Goal: Task Accomplishment & Management: Complete application form

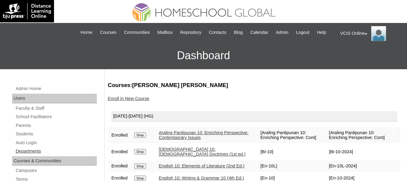
scroll to position [83, 0]
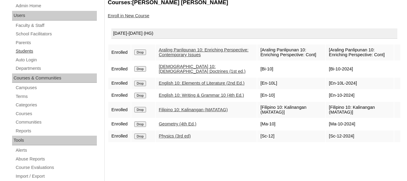
click at [21, 54] on link "Students" at bounding box center [56, 51] width 82 height 8
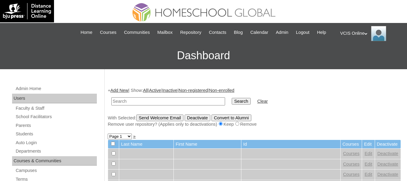
click at [143, 105] on input "text" at bounding box center [168, 101] width 114 height 8
paste input "VCIS012-10A-SA2025"
type input "VCIS012-10A-SA2025"
click at [232, 98] on input "Search" at bounding box center [241, 101] width 19 height 7
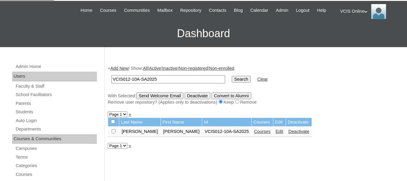
scroll to position [23, 0]
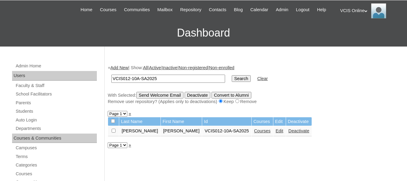
click at [254, 133] on link "Courses" at bounding box center [262, 130] width 17 height 5
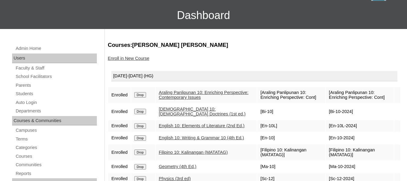
scroll to position [39, 0]
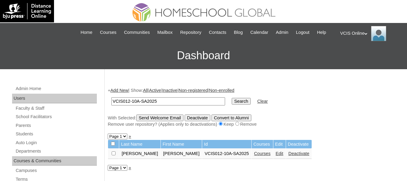
scroll to position [23, 0]
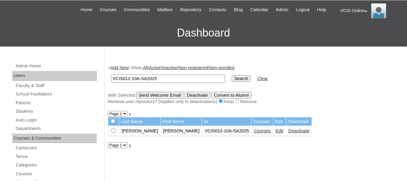
click at [276, 133] on link "Edit" at bounding box center [280, 130] width 8 height 5
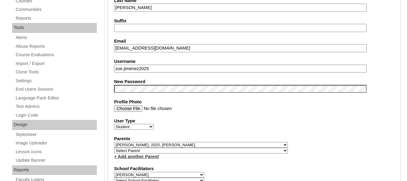
scroll to position [196, 0]
click at [174, 72] on input "zoe.jimenez2025" at bounding box center [240, 68] width 253 height 8
click at [192, 105] on label "Profile Photo" at bounding box center [254, 101] width 281 height 6
click at [192, 111] on input "Profile Photo" at bounding box center [240, 108] width 253 height 7
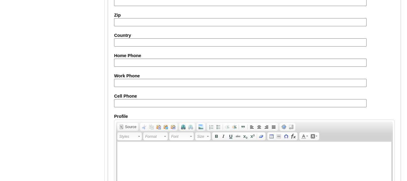
scroll to position [752, 0]
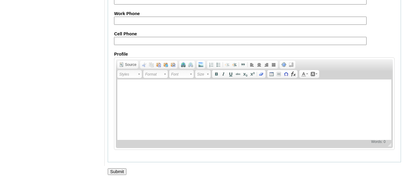
click at [124, 169] on input "Submit" at bounding box center [117, 171] width 19 height 7
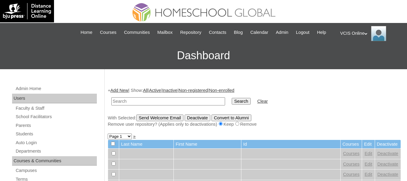
click at [158, 105] on input "text" at bounding box center [168, 101] width 114 height 8
paste input "VCIS012-10A-PA2025"
type input "VCIS012-10A-PA2025"
click at [232, 98] on input "Search" at bounding box center [241, 101] width 19 height 7
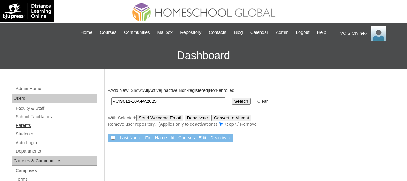
click at [31, 129] on link "Parents" at bounding box center [56, 126] width 82 height 8
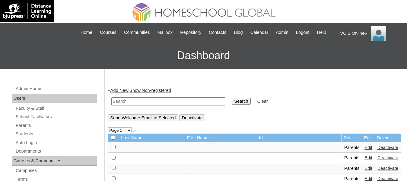
click at [165, 105] on input "text" at bounding box center [168, 101] width 114 height 8
paste input "VCIS012-10A-PA2025"
type input "VCIS012-10A-PA2025"
click at [232, 98] on input "Search" at bounding box center [241, 101] width 19 height 7
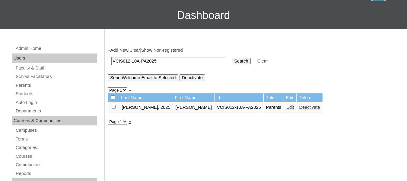
scroll to position [40, 0]
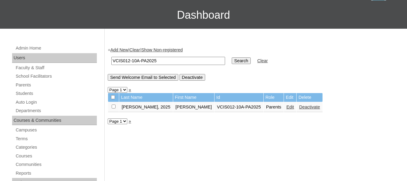
click at [287, 109] on link "Edit" at bounding box center [291, 107] width 8 height 5
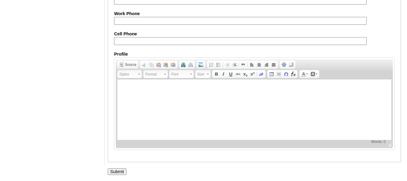
scroll to position [620, 0]
click at [117, 172] on input "Submit" at bounding box center [117, 171] width 19 height 7
